Goal: Transaction & Acquisition: Purchase product/service

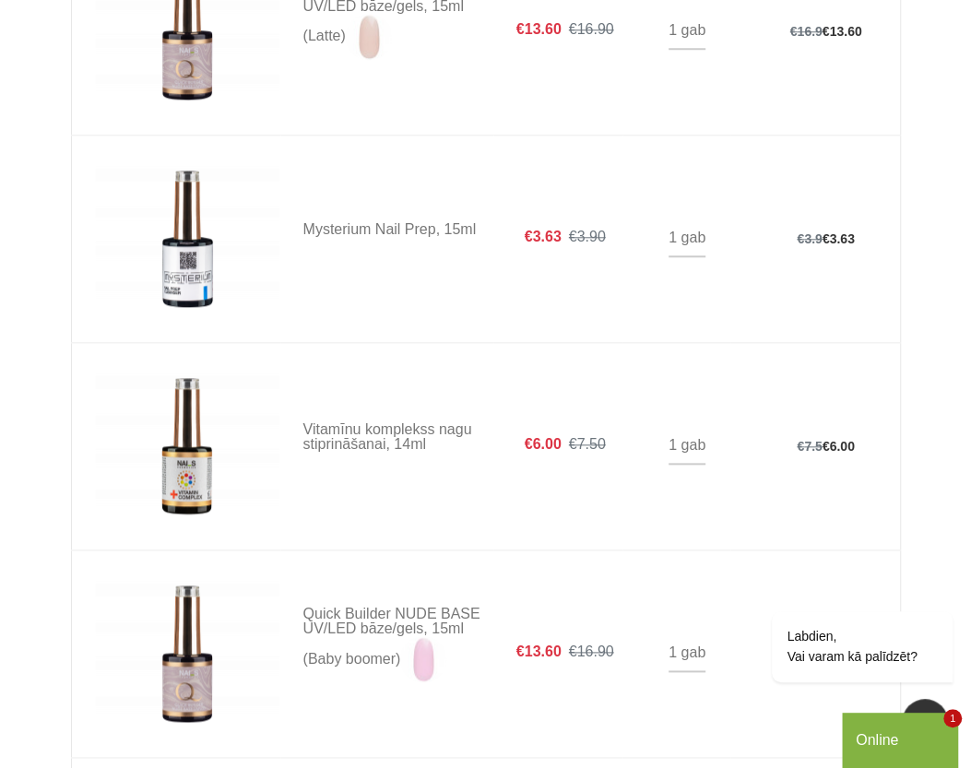
scroll to position [379, 0]
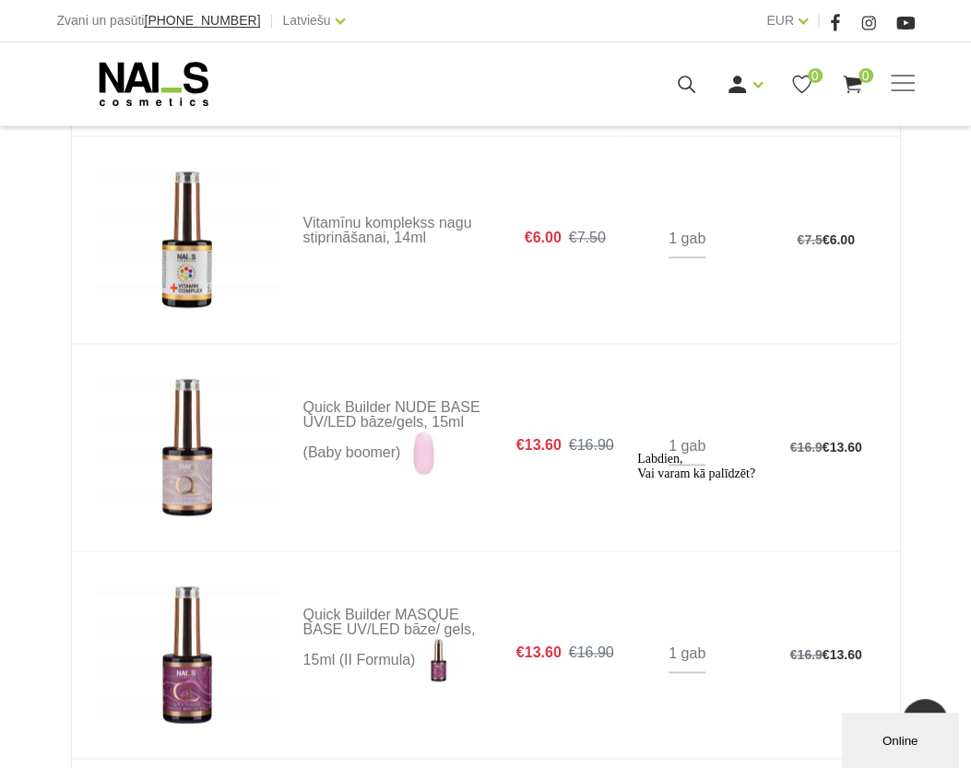
scroll to position [1508, 0]
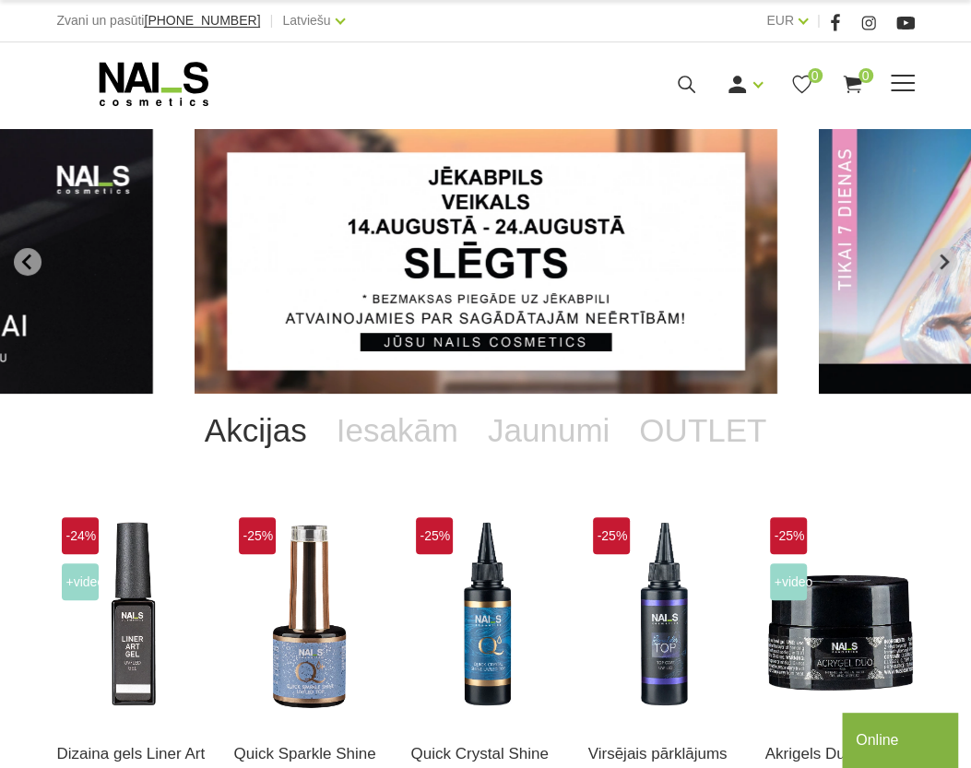
click at [904, 77] on span at bounding box center [903, 84] width 24 height 18
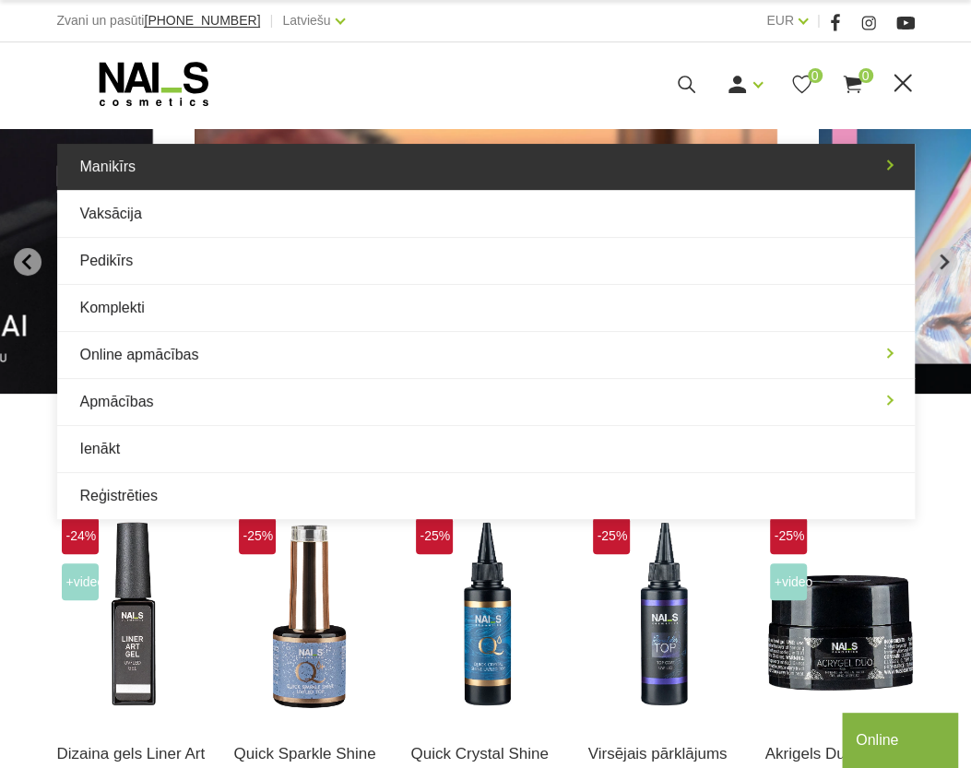
click at [176, 175] on link "Manikīrs" at bounding box center [485, 167] width 857 height 46
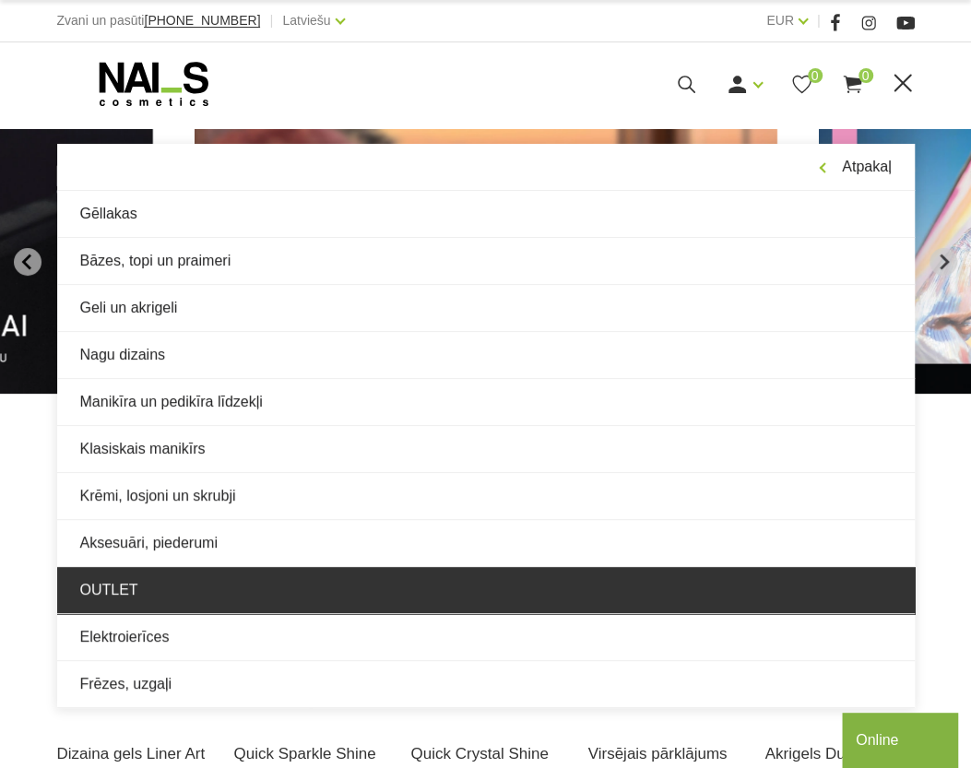
click at [133, 589] on link "OUTLET" at bounding box center [485, 590] width 857 height 46
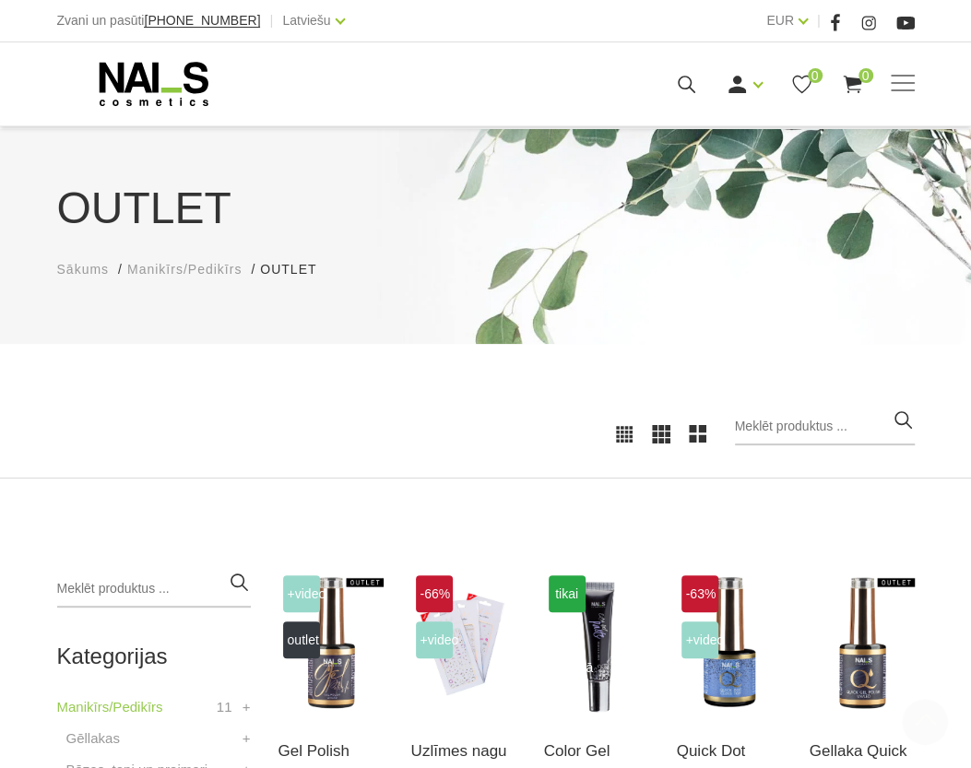
scroll to position [586, 0]
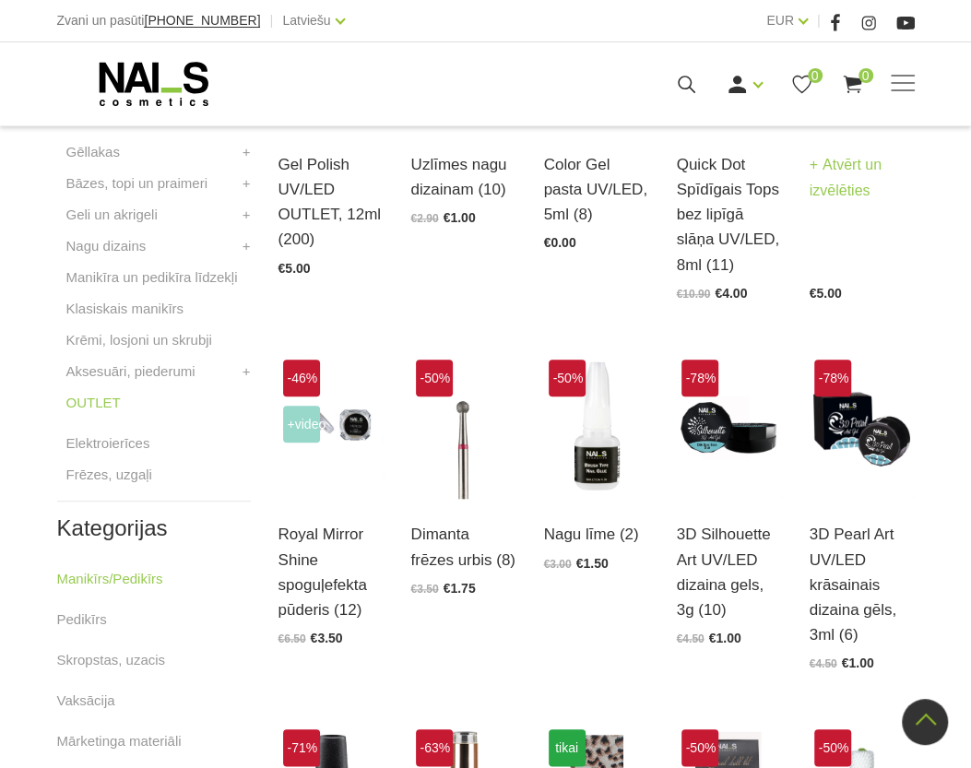
click at [847, 178] on link "Atvērt un izvēlēties" at bounding box center [862, 178] width 105 height 52
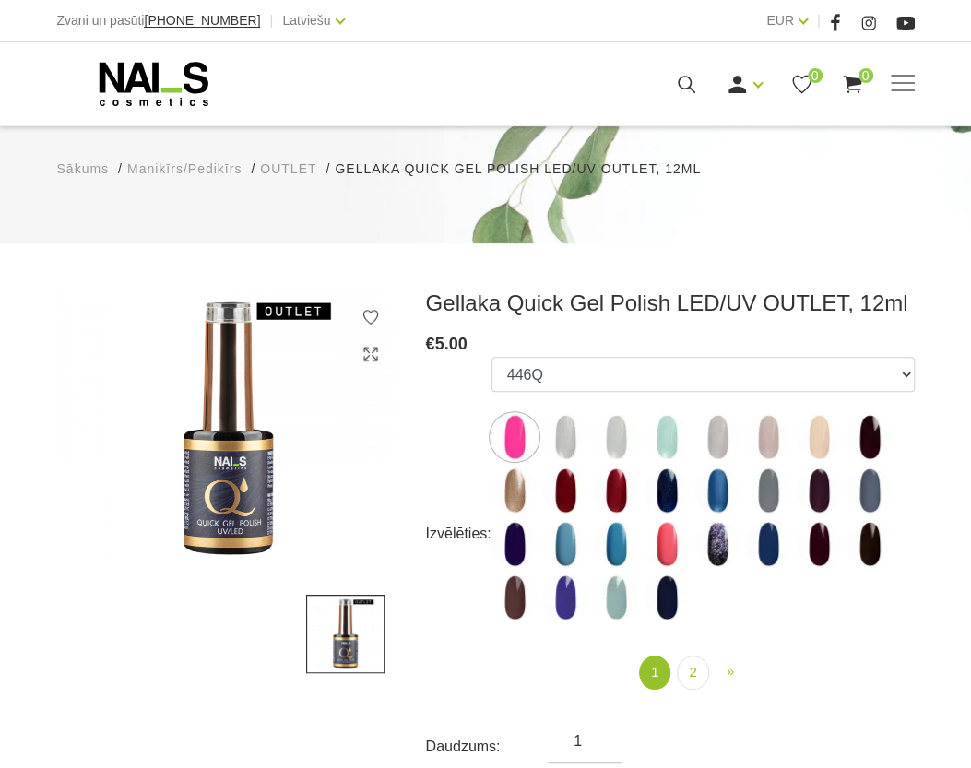
scroll to position [251, 0]
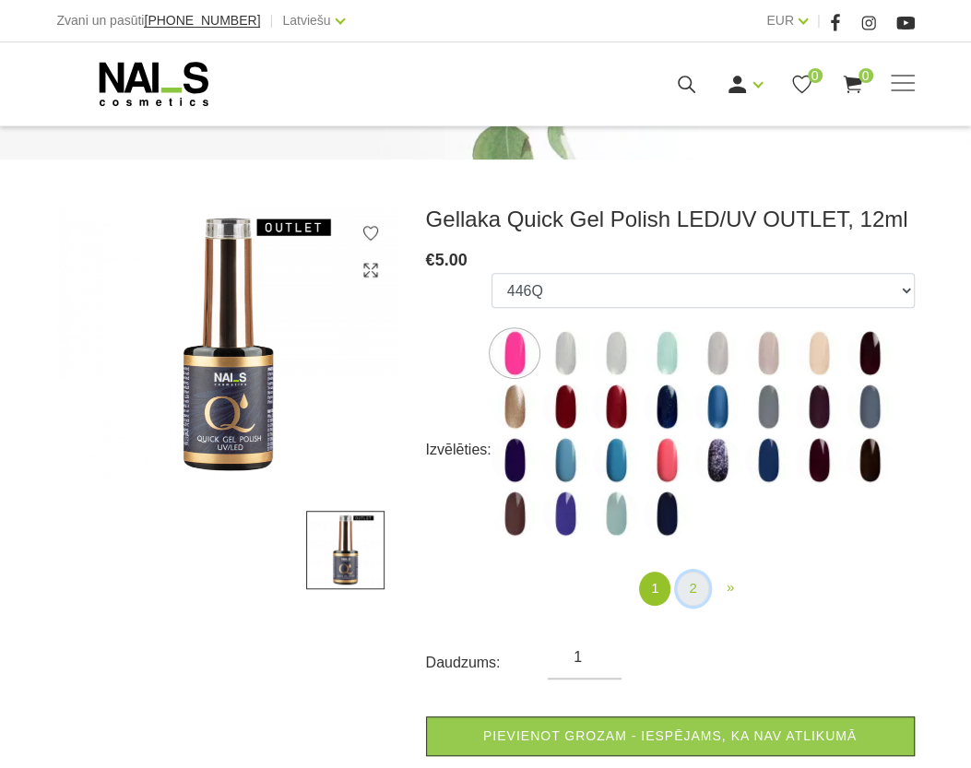
click at [698, 593] on link "2" at bounding box center [692, 589] width 31 height 34
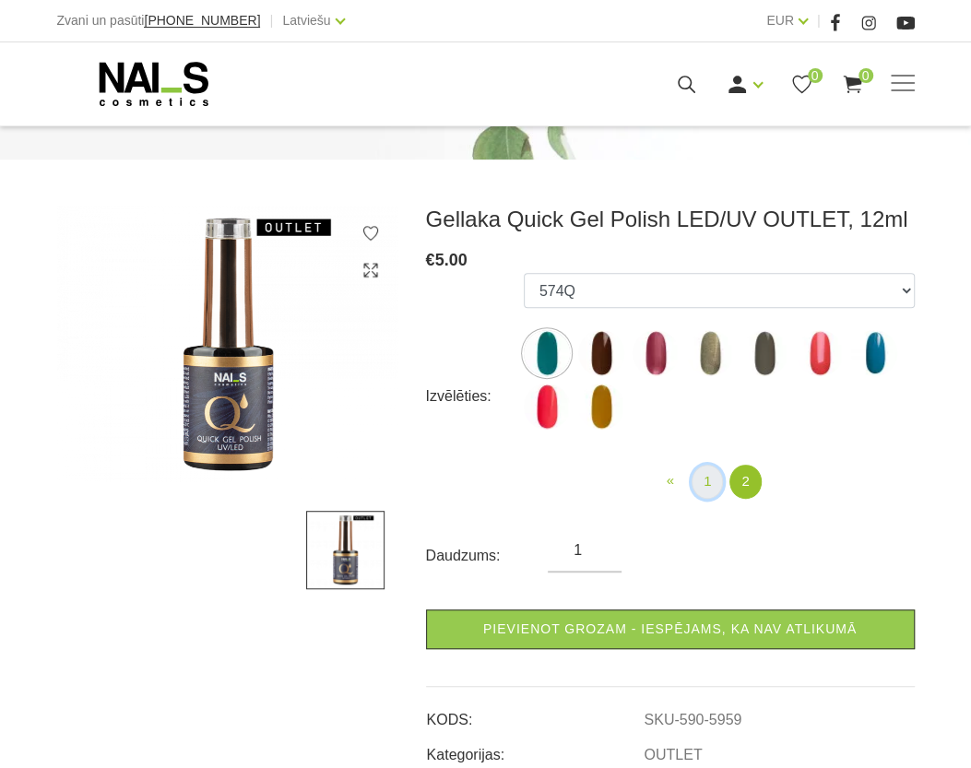
click at [701, 479] on link "1" at bounding box center [707, 482] width 31 height 34
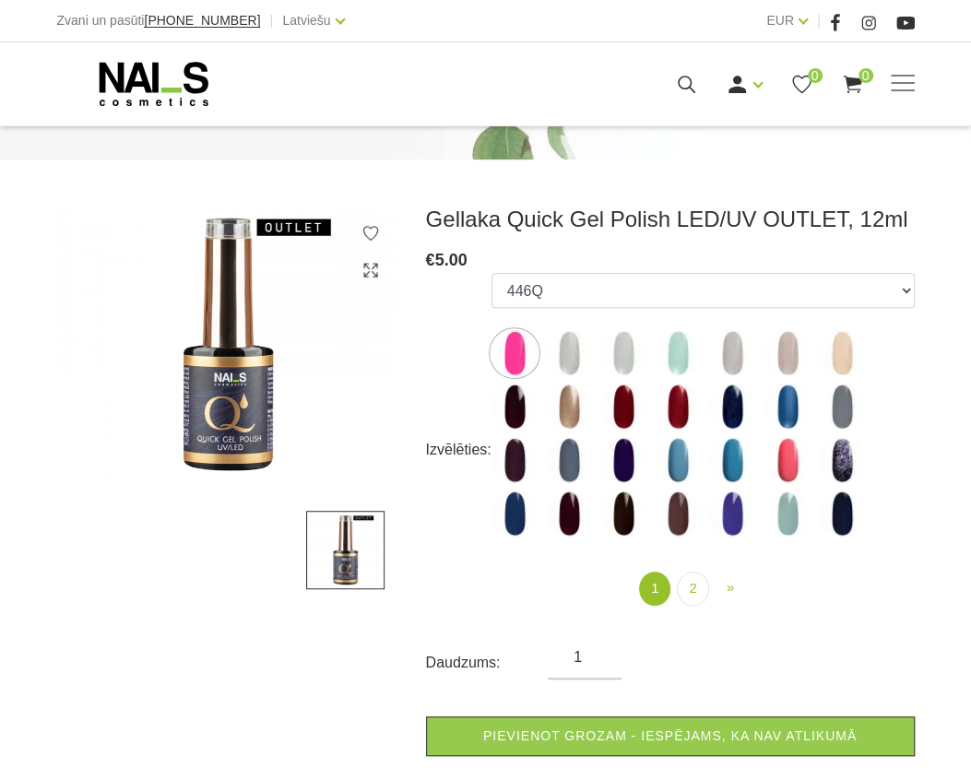
click at [847, 350] on img at bounding box center [842, 353] width 46 height 46
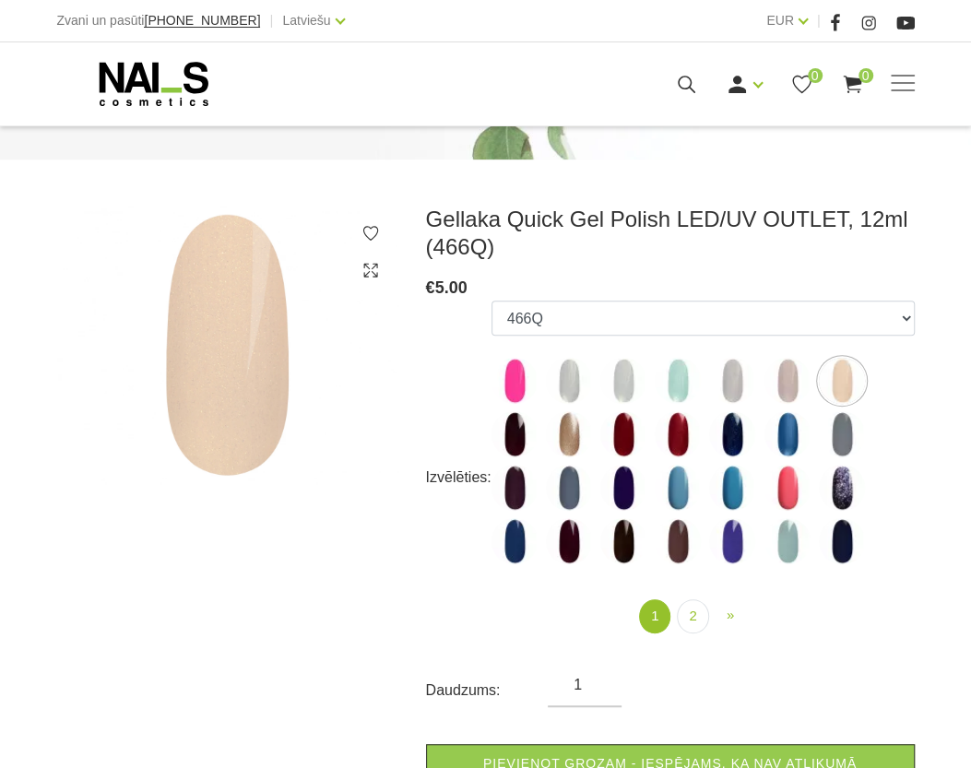
drag, startPoint x: 834, startPoint y: 432, endPoint x: 822, endPoint y: 436, distance: 11.7
click at [834, 432] on img at bounding box center [842, 434] width 46 height 46
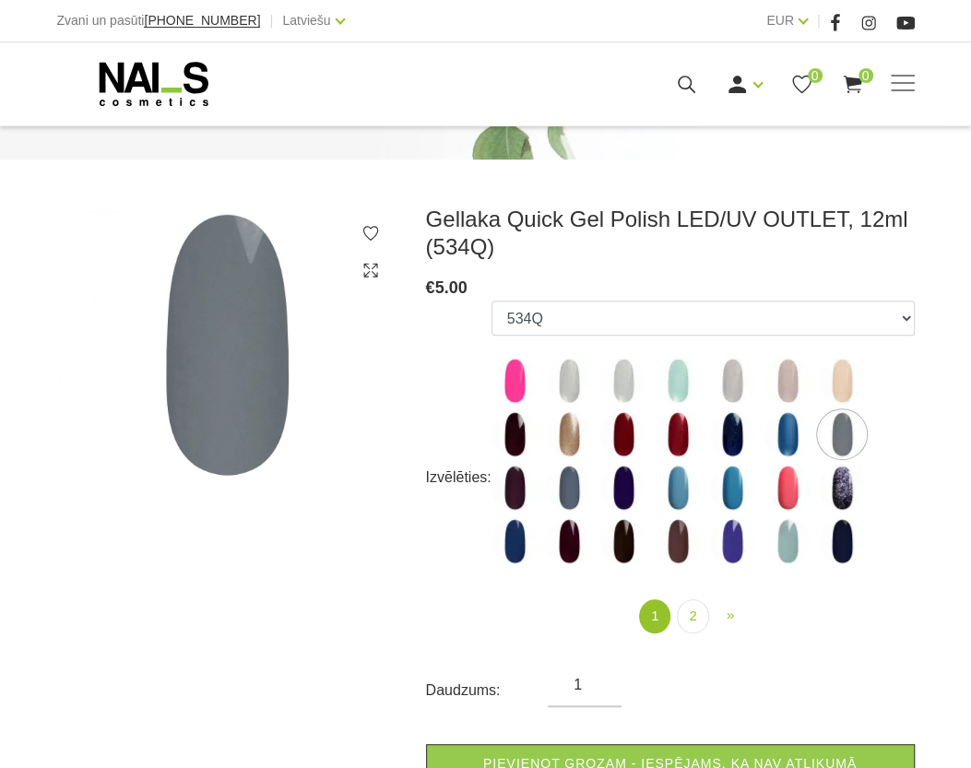
click at [792, 437] on img at bounding box center [787, 434] width 46 height 46
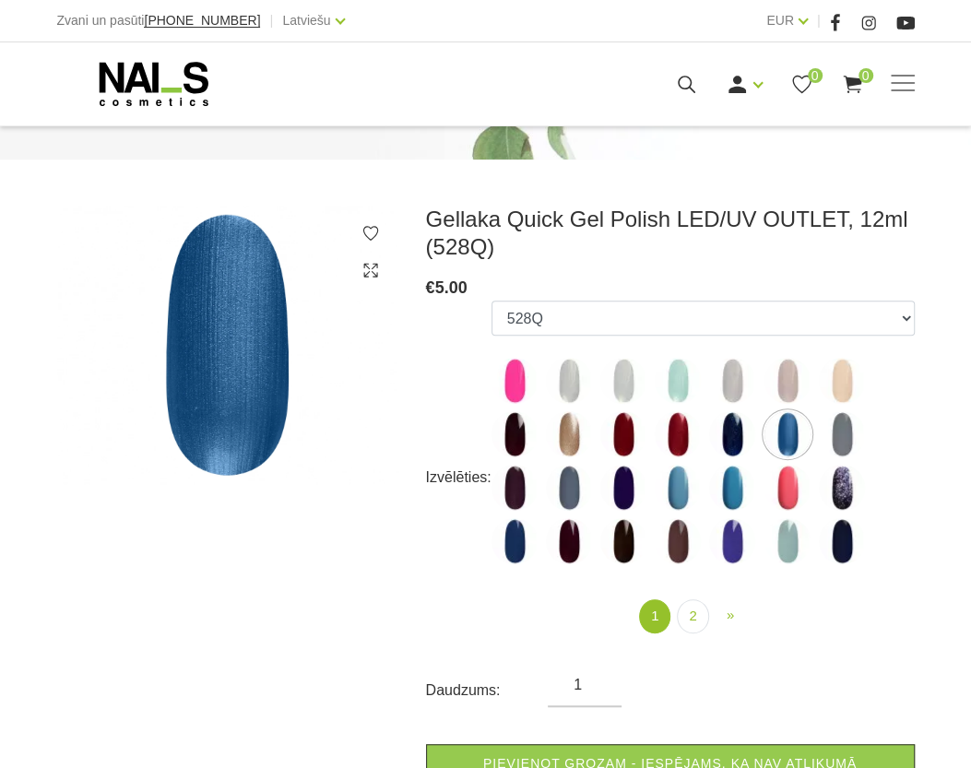
click at [746, 432] on img at bounding box center [732, 434] width 46 height 46
select select "5970"
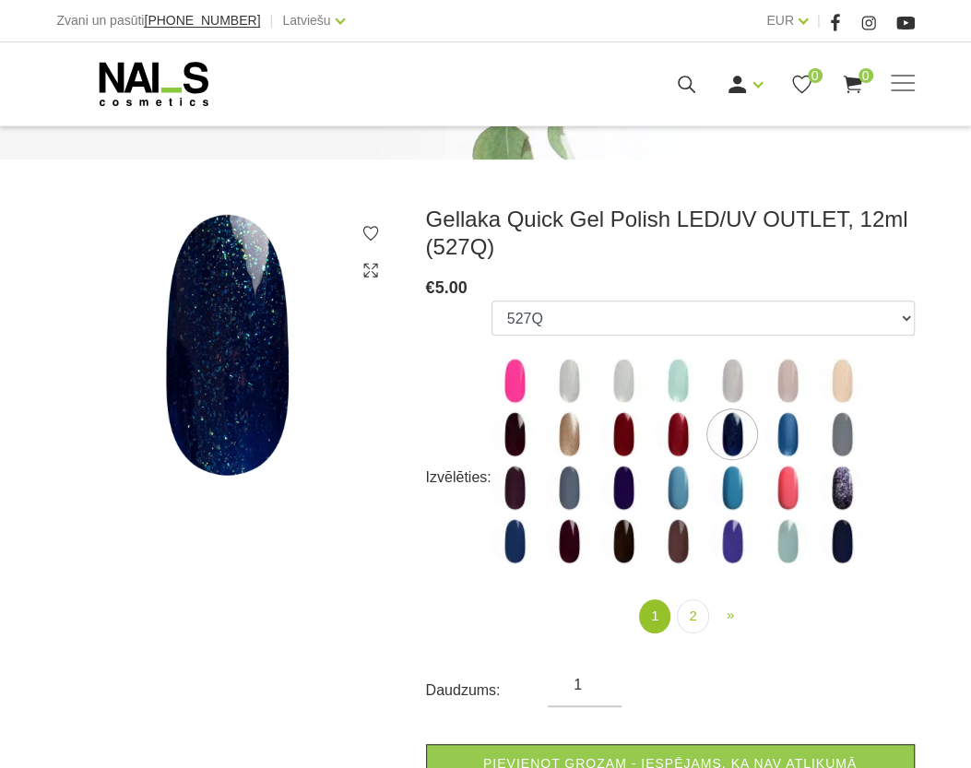
scroll to position [419, 0]
